Goal: Task Accomplishment & Management: Manage account settings

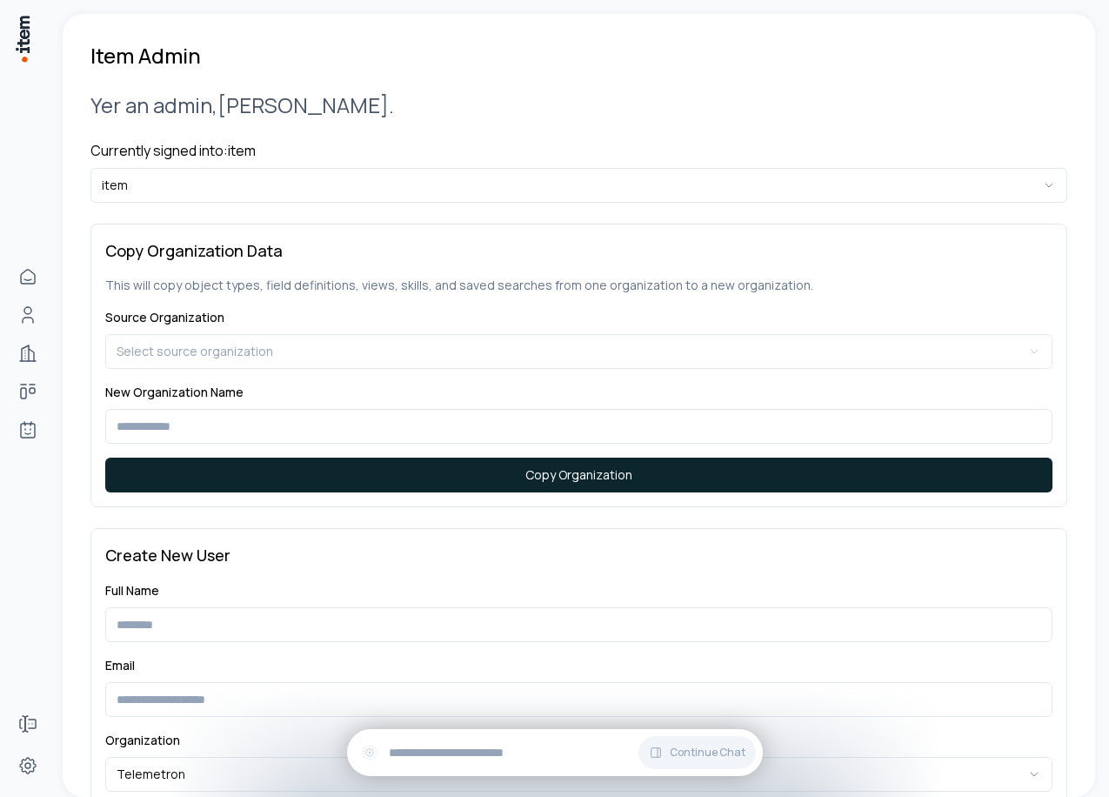
scroll to position [230, 0]
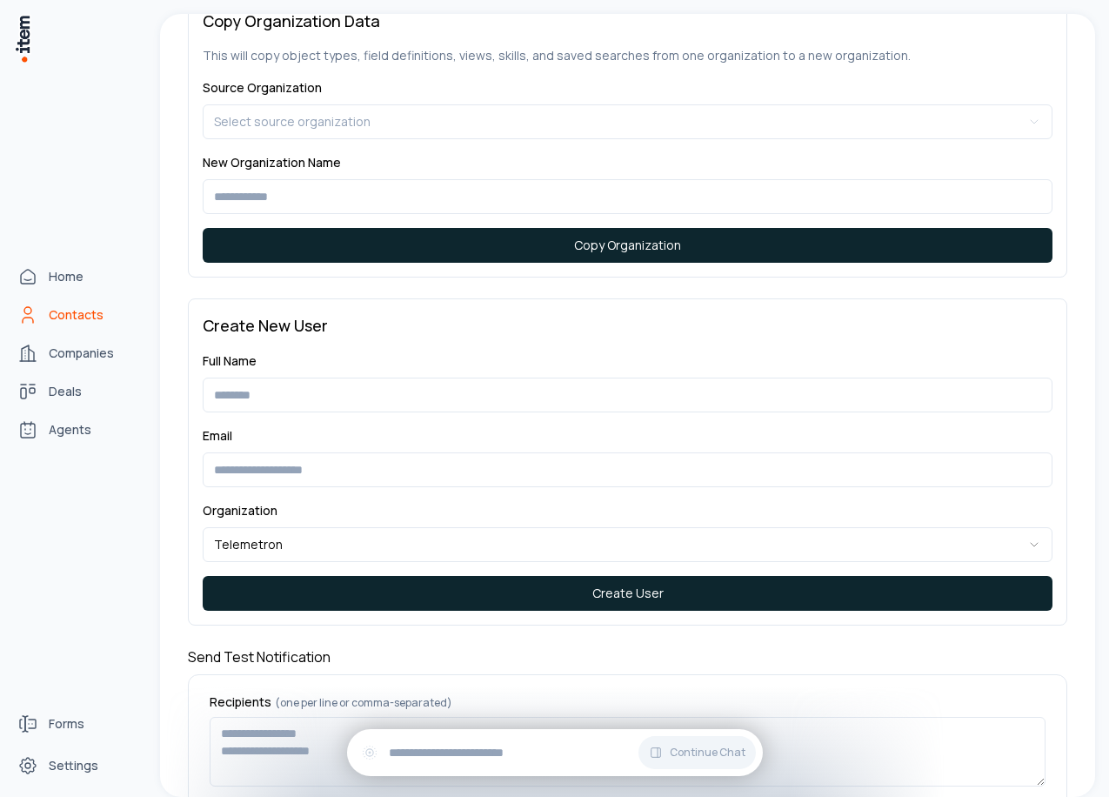
click at [31, 308] on icon "Contacts" at bounding box center [27, 314] width 21 height 21
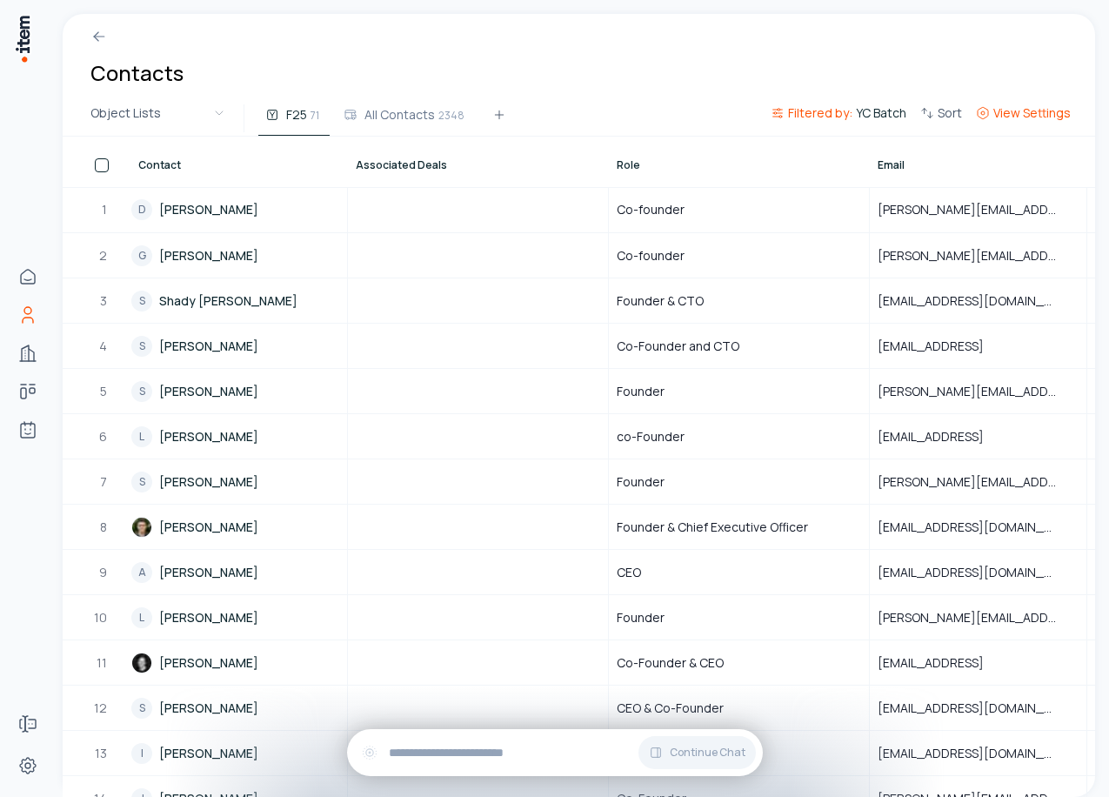
click at [1012, 109] on span "View Settings" at bounding box center [1031, 112] width 77 height 17
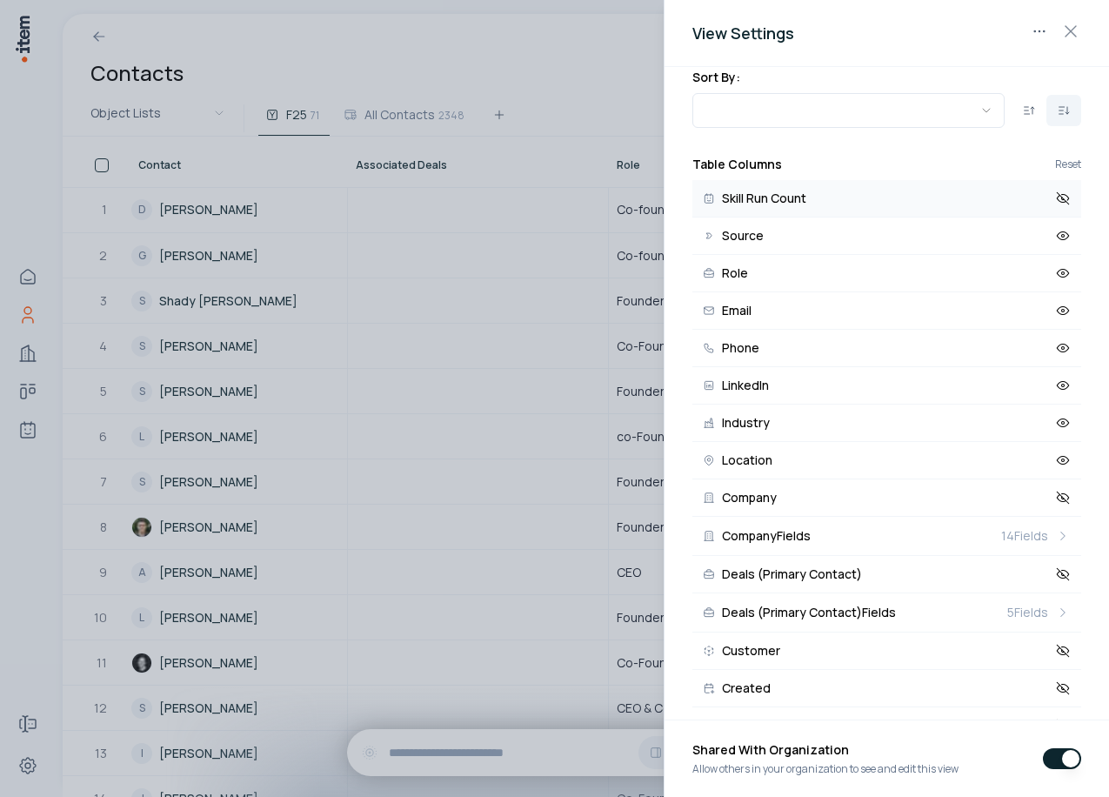
scroll to position [250, 0]
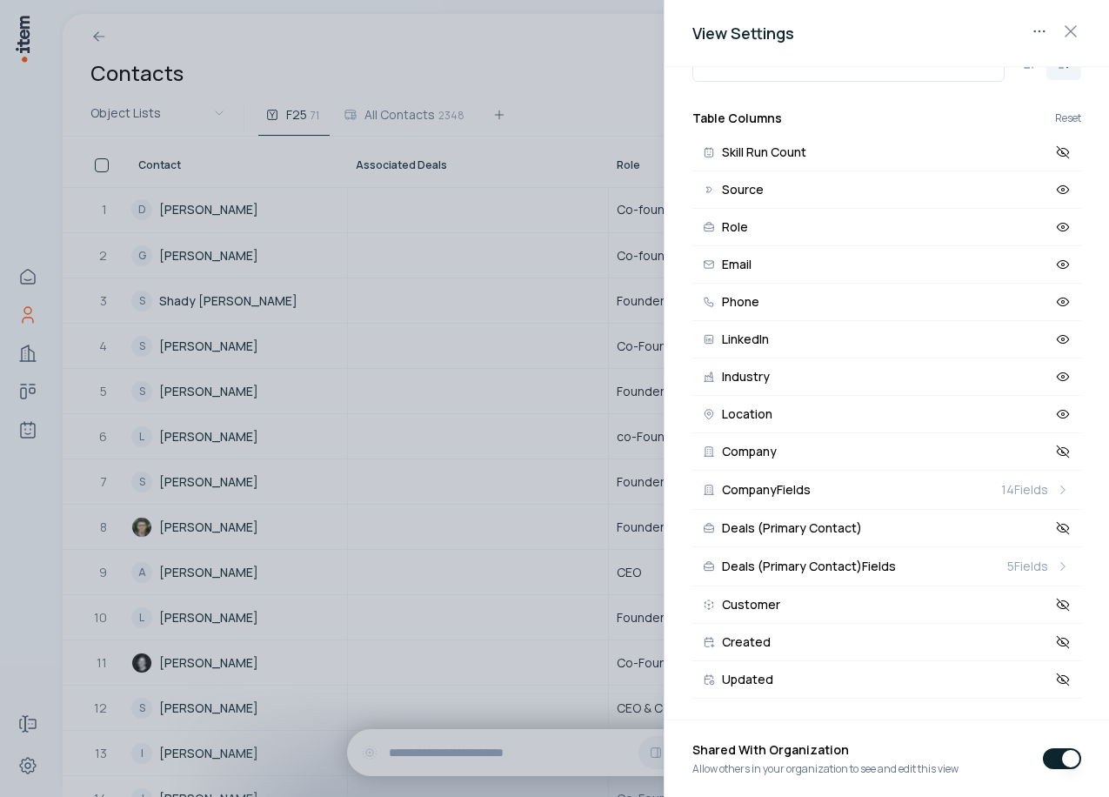
click at [482, 607] on div at bounding box center [554, 398] width 1109 height 797
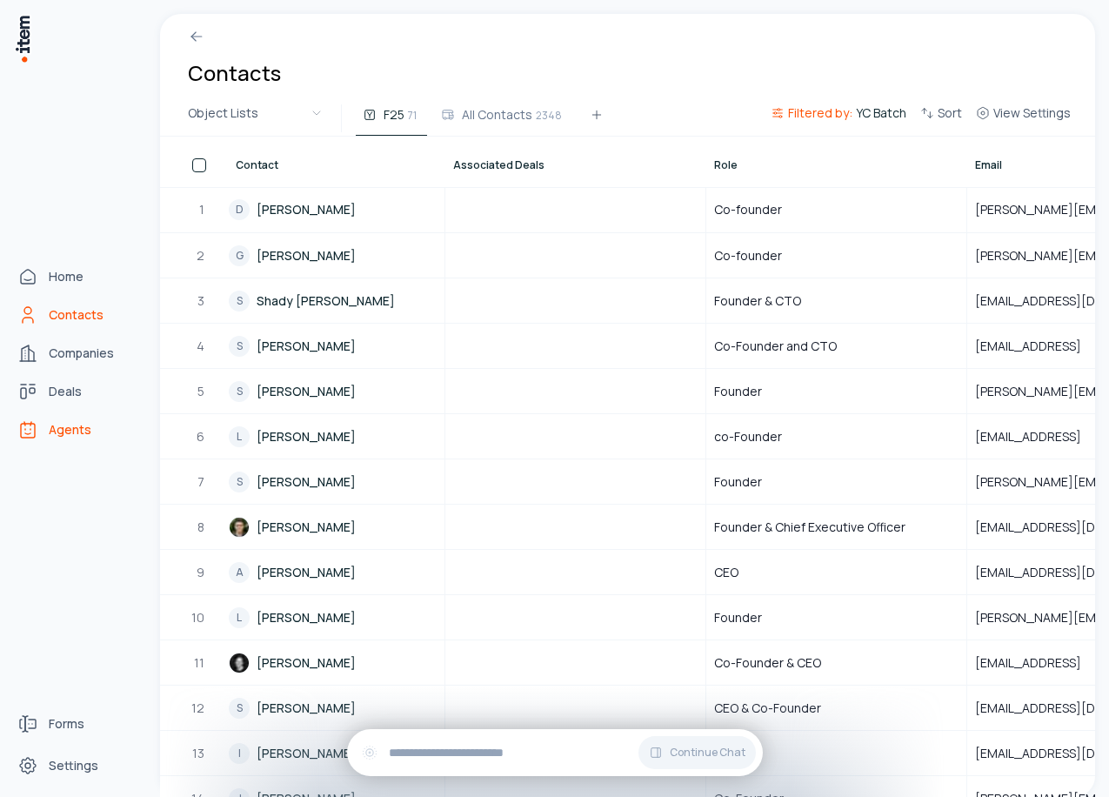
click at [74, 432] on span "Agents" at bounding box center [70, 429] width 43 height 17
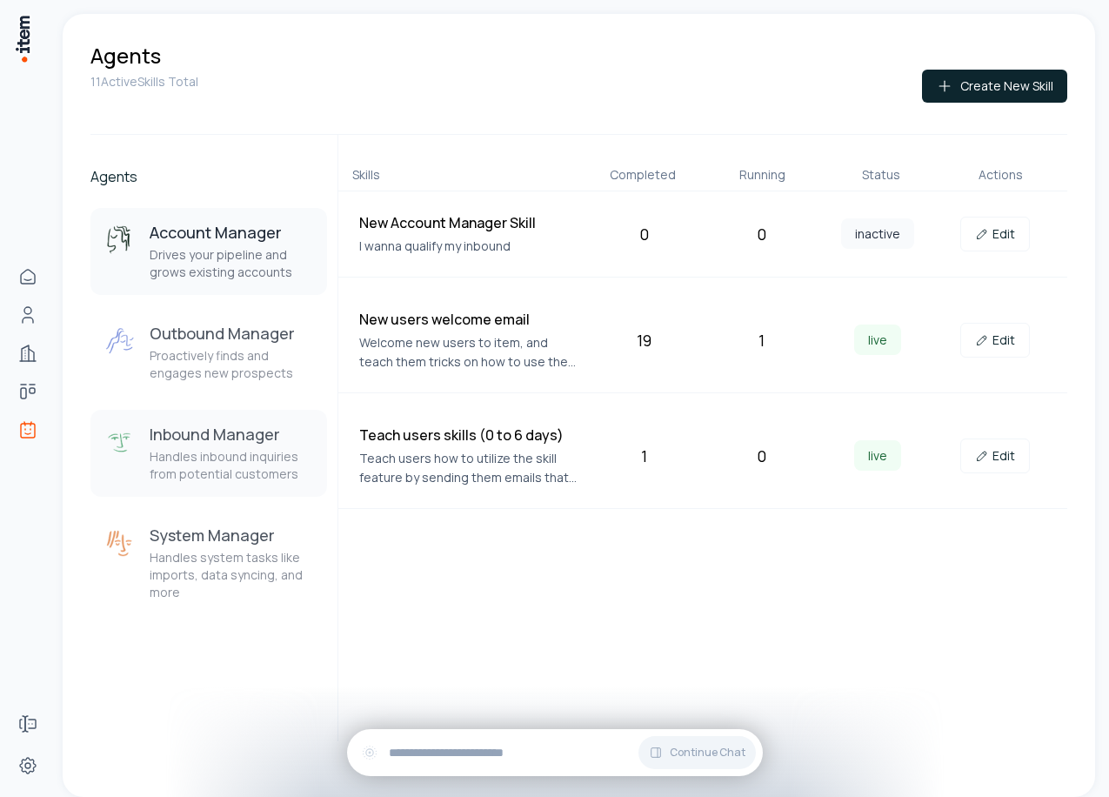
click at [242, 441] on h3 "Inbound Manager" at bounding box center [231, 433] width 163 height 21
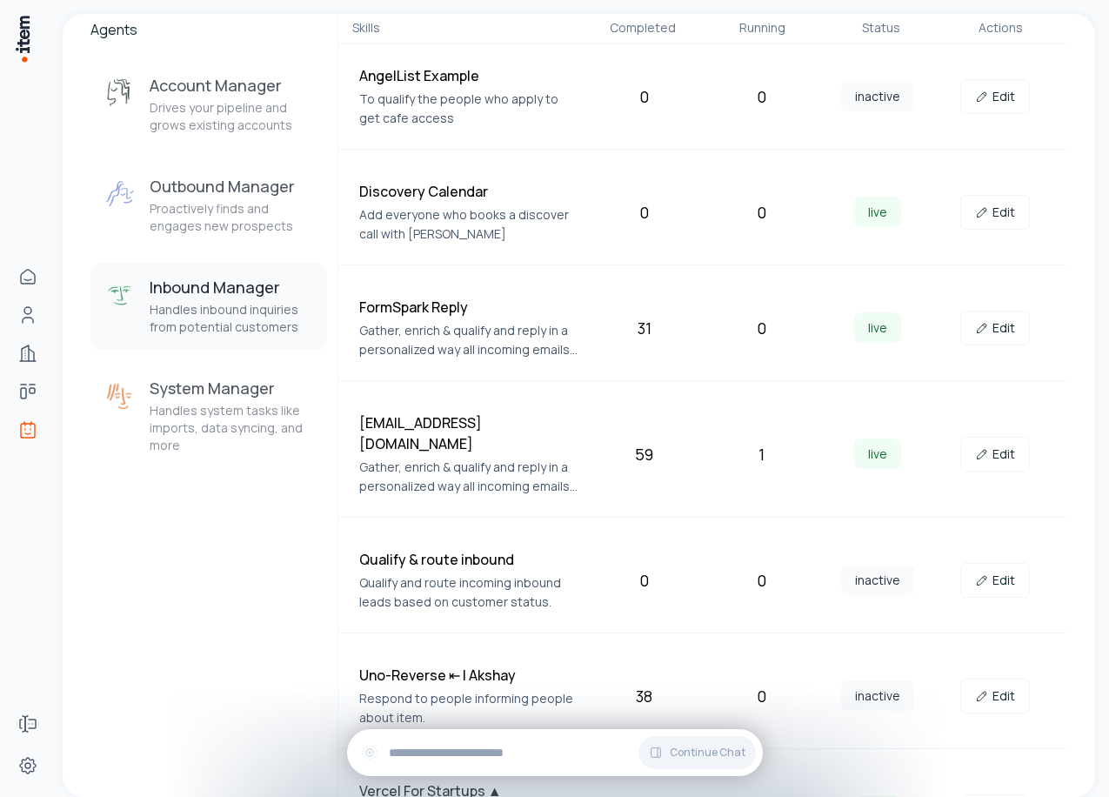
scroll to position [156, 0]
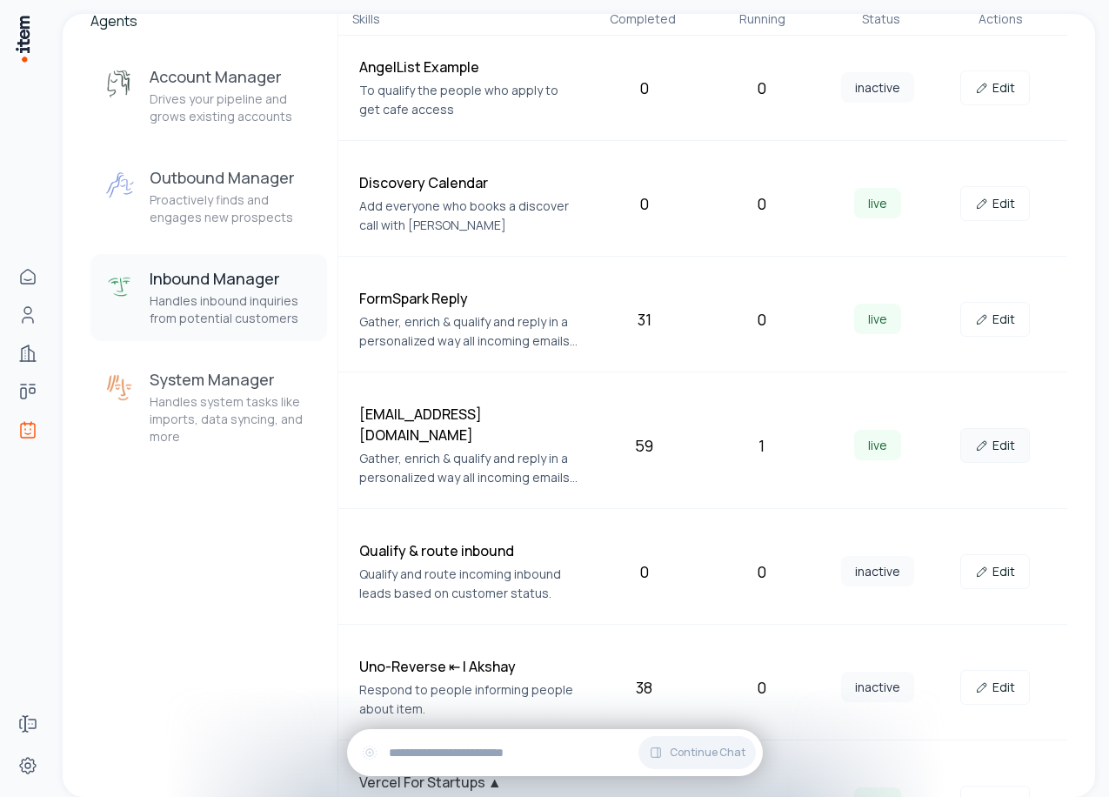
click at [984, 438] on icon at bounding box center [982, 445] width 14 height 14
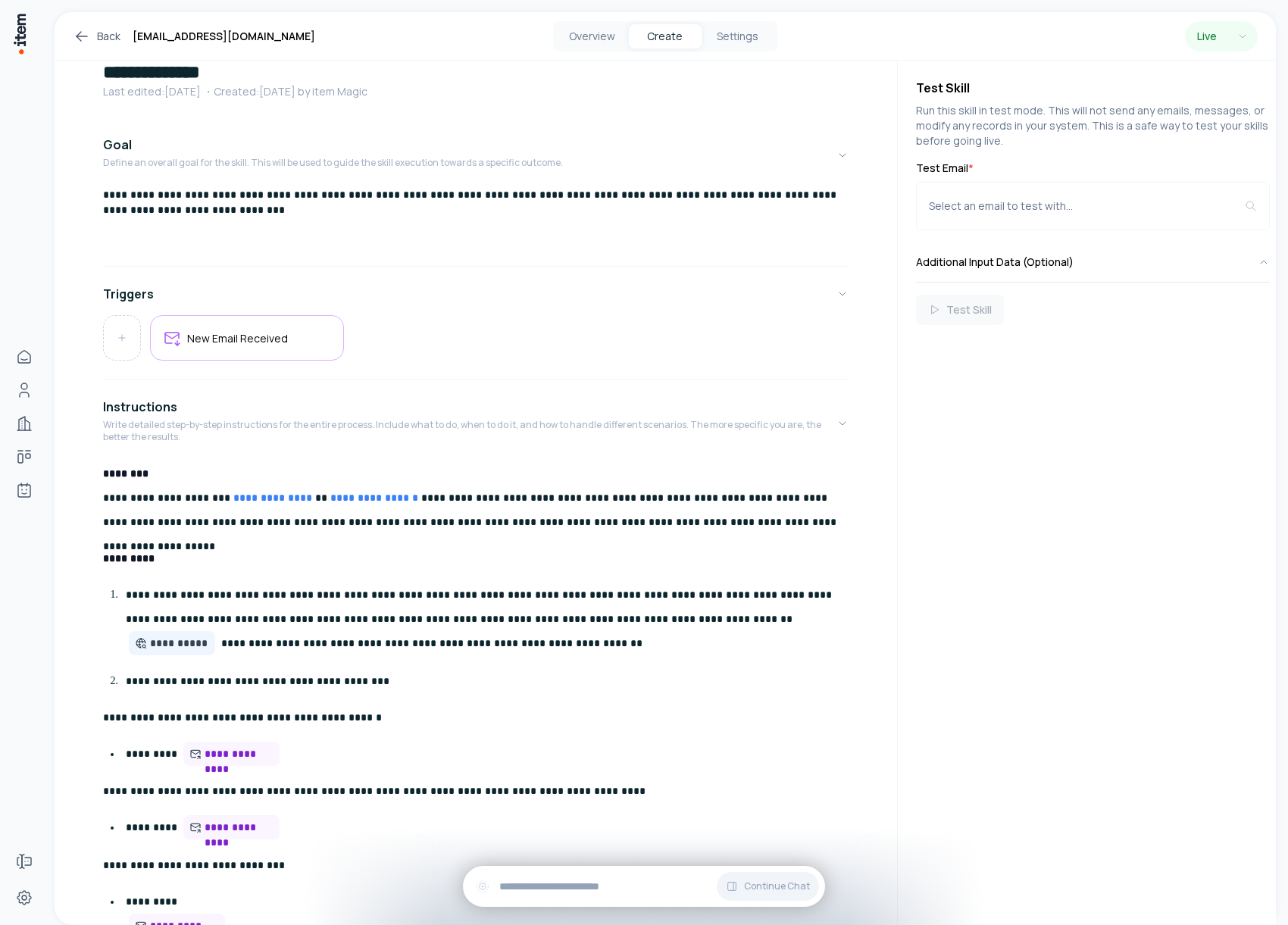
scroll to position [45, 0]
